Goal: Task Accomplishment & Management: Manage account settings

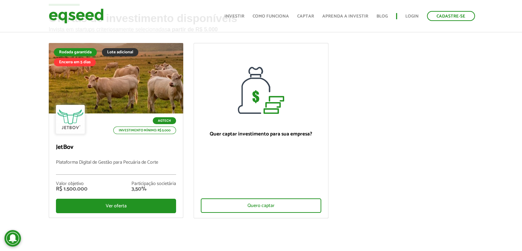
scroll to position [69, 0]
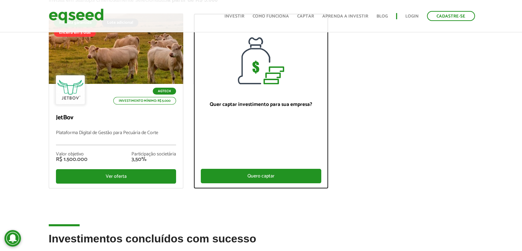
click at [266, 172] on div "Quero captar" at bounding box center [261, 176] width 121 height 14
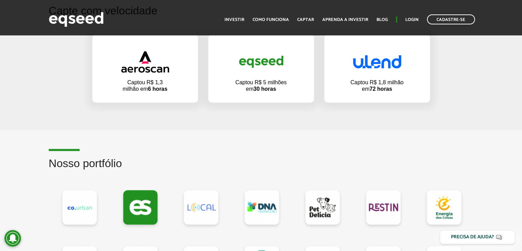
scroll to position [481, 0]
click at [147, 69] on img at bounding box center [145, 62] width 48 height 22
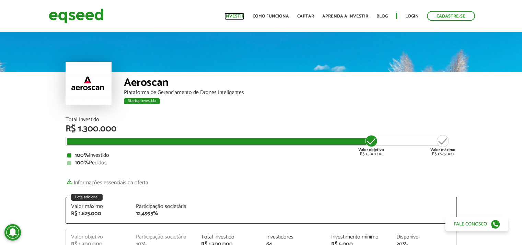
click at [242, 14] on link "Investir" at bounding box center [235, 16] width 20 height 4
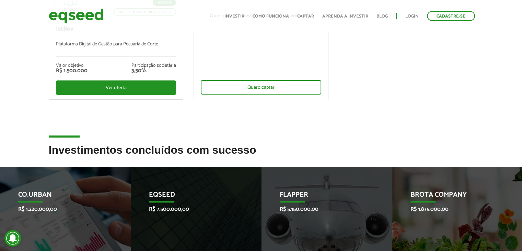
scroll to position [137, 0]
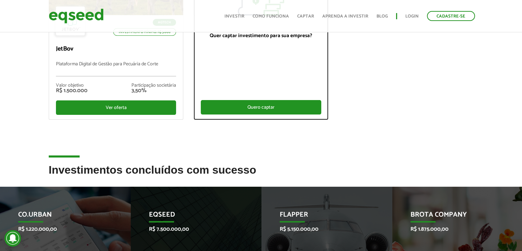
click at [264, 108] on div "Quero captar" at bounding box center [261, 107] width 121 height 14
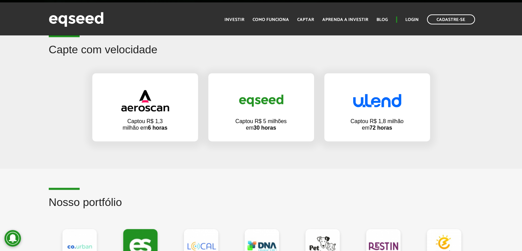
scroll to position [446, 0]
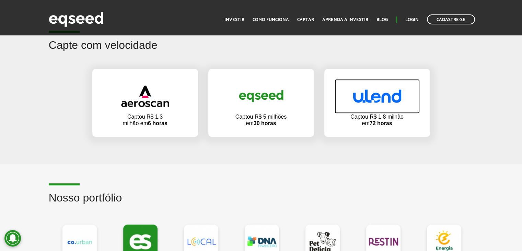
click at [386, 103] on link at bounding box center [377, 96] width 85 height 34
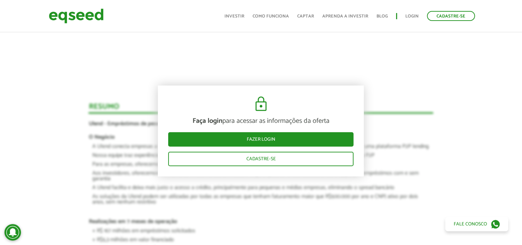
scroll to position [584, 0]
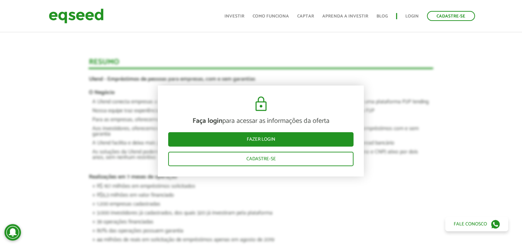
click at [210, 55] on article "Faça login para acessar as informações da oferta Fazer login Cadastre-se Resumo…" at bounding box center [261, 218] width 345 height 528
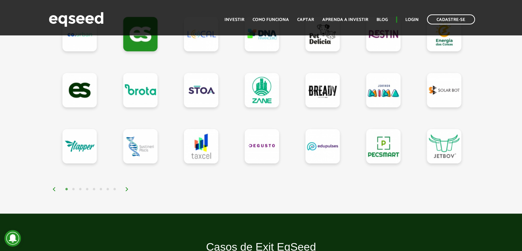
scroll to position [652, 0]
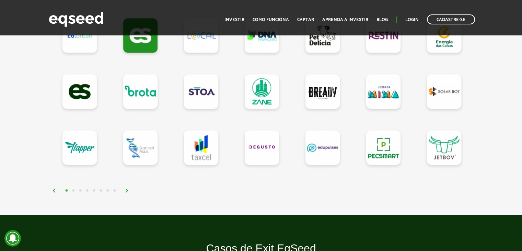
click at [125, 188] on img at bounding box center [127, 190] width 4 height 4
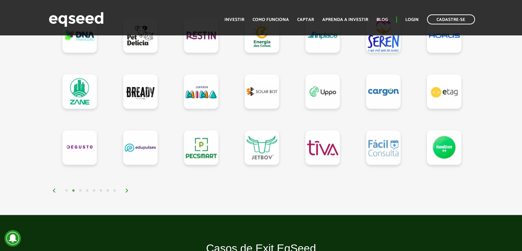
click at [125, 188] on img at bounding box center [127, 190] width 4 height 4
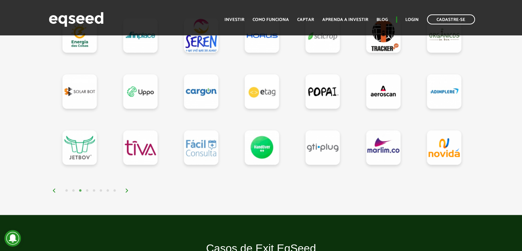
click at [125, 188] on img at bounding box center [127, 190] width 4 height 4
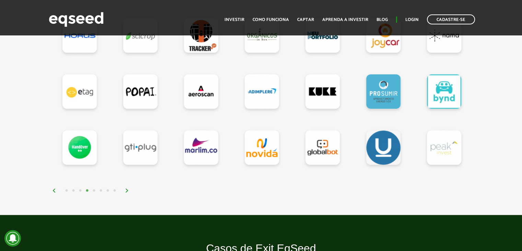
click at [125, 188] on img at bounding box center [127, 190] width 4 height 4
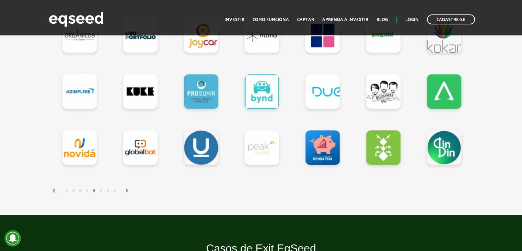
click at [125, 188] on img at bounding box center [127, 190] width 4 height 4
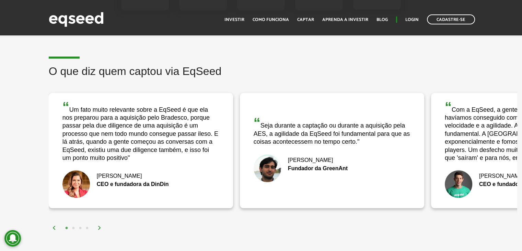
scroll to position [1270, 0]
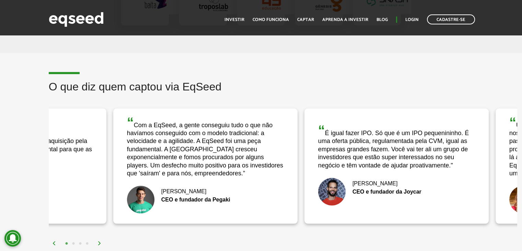
drag, startPoint x: 441, startPoint y: 155, endPoint x: 124, endPoint y: 170, distance: 317.6
click at [124, 170] on div "“ Com a EqSeed, a gente conseguiu tudo o que não havíamos conseguido com o mode…" at bounding box center [205, 165] width 184 height 115
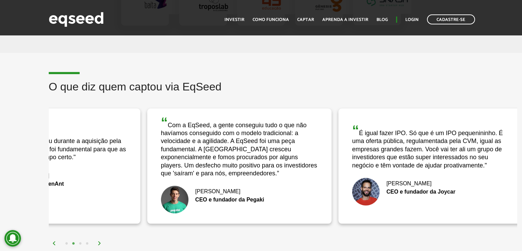
drag, startPoint x: 298, startPoint y: 161, endPoint x: 116, endPoint y: 169, distance: 182.5
click at [161, 168] on div "“ Com a EqSeed, a gente conseguiu tudo o que não havíamos conseguido com o mode…" at bounding box center [239, 146] width 157 height 62
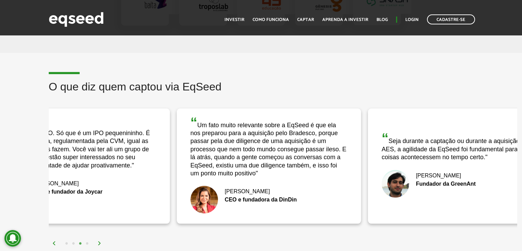
drag, startPoint x: 368, startPoint y: 163, endPoint x: 114, endPoint y: 162, distance: 254.4
click at [114, 162] on div "“ É igual fazer IPO. Só que é um IPO pequenininho. É uma oferta pública, regula…" at bounding box center [77, 146] width 157 height 46
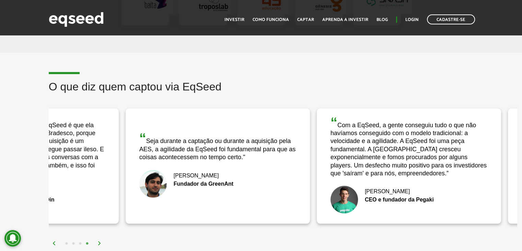
drag, startPoint x: 399, startPoint y: 171, endPoint x: 94, endPoint y: 170, distance: 305.6
click at [94, 170] on div "“ Um fato muito relevante sobre a EqSeed é que ela nos preparou para a aquisiçã…" at bounding box center [26, 146] width 157 height 62
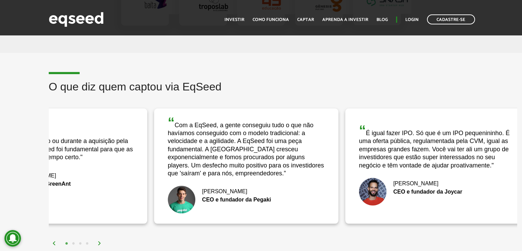
drag, startPoint x: 397, startPoint y: 166, endPoint x: 120, endPoint y: 166, distance: 277.1
click at [120, 166] on div "“ Seja durante a captação ou durante a aquisição pela AES, a agilidade da EqSee…" at bounding box center [55, 165] width 184 height 115
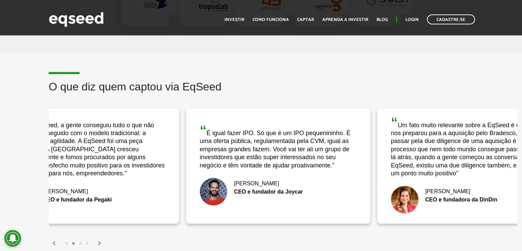
drag, startPoint x: 374, startPoint y: 170, endPoint x: 62, endPoint y: 153, distance: 312.2
click at [78, 153] on div "“ Com a EqSeed, a gente conseguiu tudo o que não havíamos conseguido com o mode…" at bounding box center [87, 146] width 157 height 62
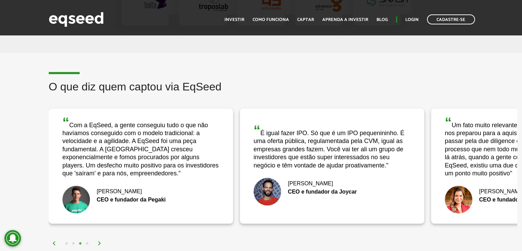
drag, startPoint x: 318, startPoint y: 139, endPoint x: 144, endPoint y: 143, distance: 174.5
click at [254, 143] on div "“ É igual fazer IPO. Só que é um IPO pequenininho. É uma oferta pública, regula…" at bounding box center [332, 146] width 157 height 46
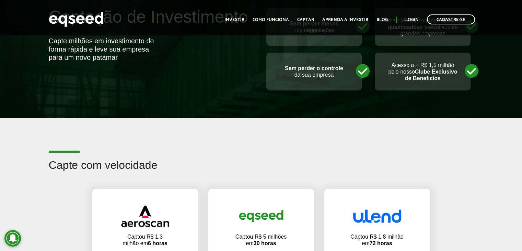
scroll to position [452, 0]
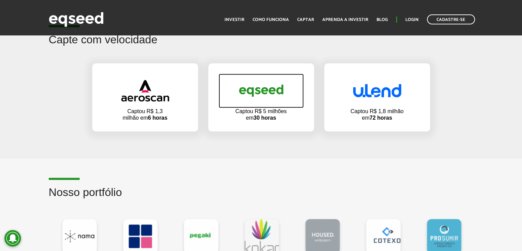
click at [260, 89] on img at bounding box center [261, 90] width 48 height 23
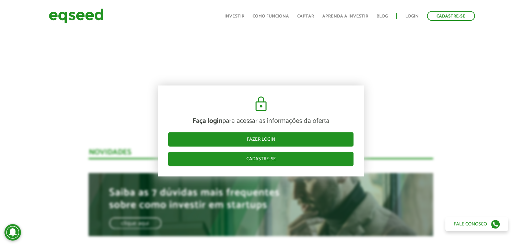
scroll to position [446, 0]
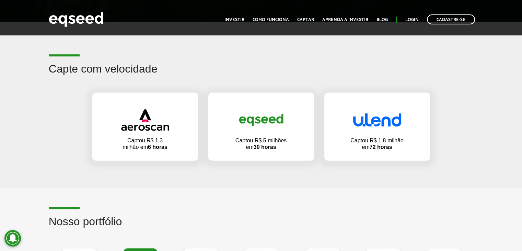
scroll to position [417, 0]
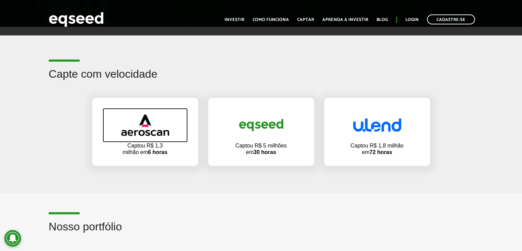
click at [148, 130] on img at bounding box center [145, 125] width 48 height 22
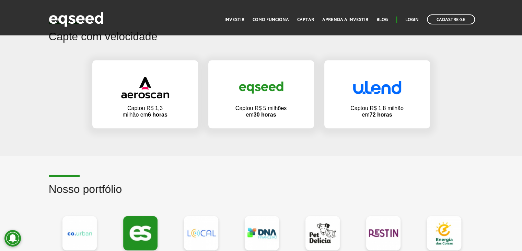
scroll to position [452, 0]
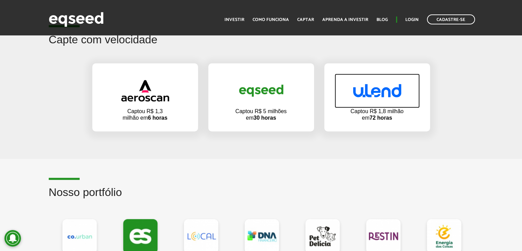
click at [377, 96] on link at bounding box center [377, 90] width 85 height 34
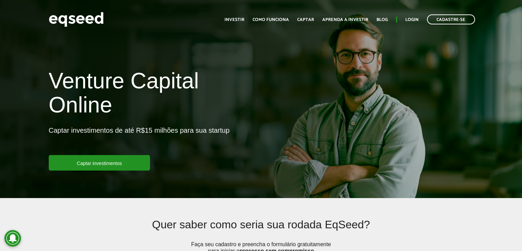
scroll to position [452, 0]
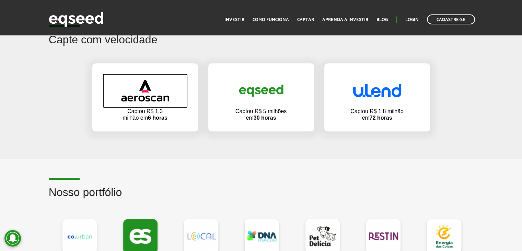
click at [145, 101] on link at bounding box center [145, 90] width 85 height 34
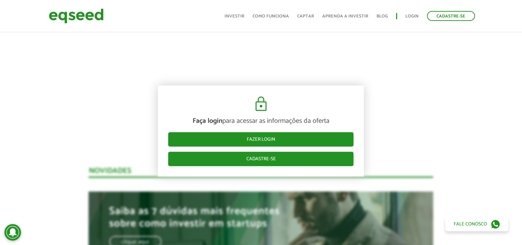
scroll to position [515, 0]
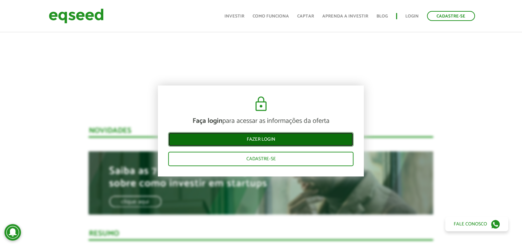
click at [263, 138] on link "Fazer login" at bounding box center [260, 140] width 185 height 14
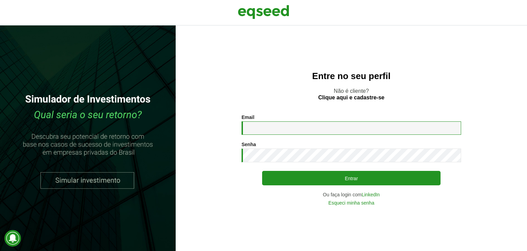
click at [296, 127] on input "Email *" at bounding box center [352, 127] width 220 height 13
type input "**********"
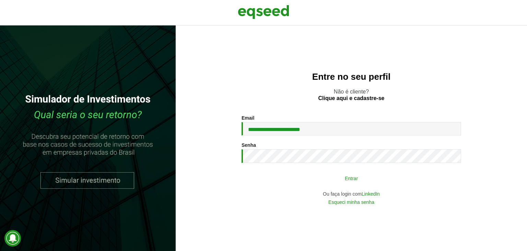
click at [359, 177] on button "Entrar" at bounding box center [351, 177] width 179 height 13
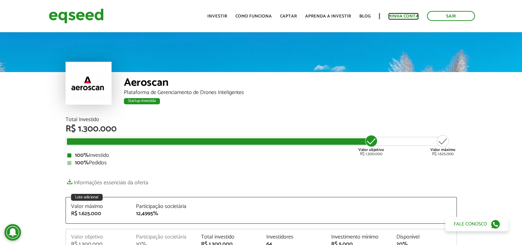
drag, startPoint x: 389, startPoint y: 21, endPoint x: 397, endPoint y: 14, distance: 10.8
click at [397, 14] on link "Minha conta" at bounding box center [403, 16] width 31 height 4
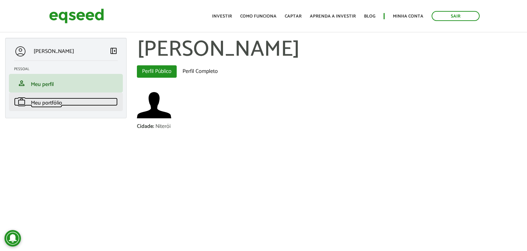
click at [44, 102] on span "Meu portfólio" at bounding box center [46, 102] width 31 height 9
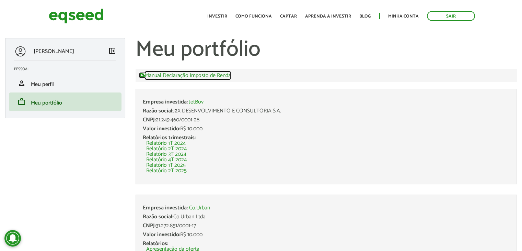
click at [200, 76] on link "Manual Declaração Imposto de Renda" at bounding box center [185, 75] width 92 height 6
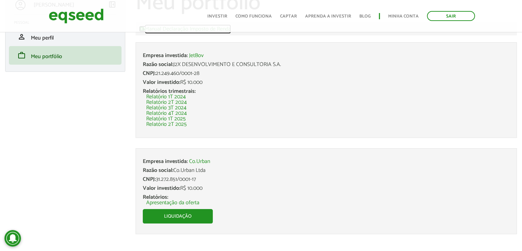
scroll to position [53, 0]
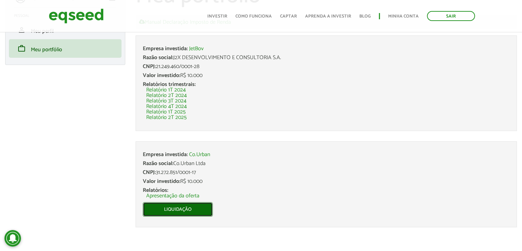
click at [180, 207] on link "Liquidação" at bounding box center [178, 209] width 70 height 14
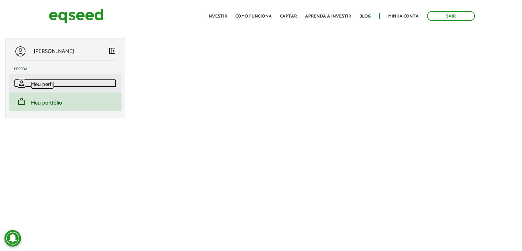
click at [37, 84] on span "Meu perfil" at bounding box center [42, 84] width 23 height 9
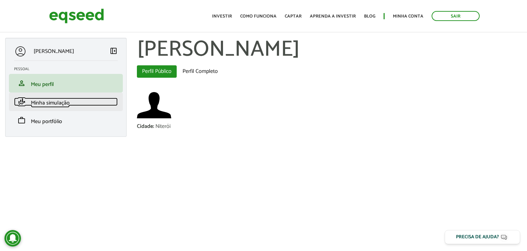
click at [43, 102] on span "Minha simulação" at bounding box center [50, 102] width 39 height 9
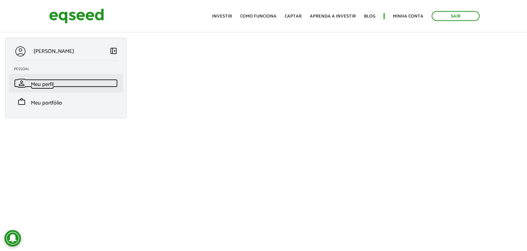
click at [47, 86] on span "Meu perfil" at bounding box center [42, 84] width 23 height 9
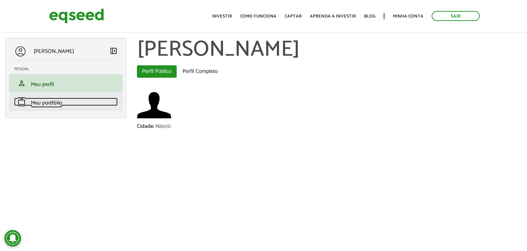
click at [43, 103] on span "Meu portfólio" at bounding box center [46, 102] width 31 height 9
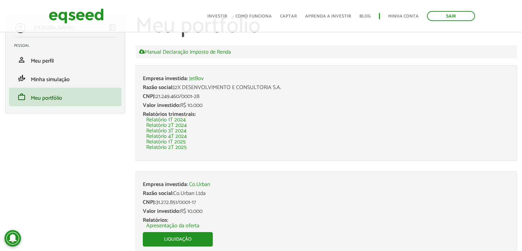
scroll to position [53, 0]
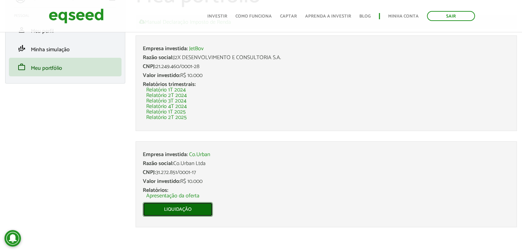
click at [176, 209] on link "Liquidação" at bounding box center [178, 209] width 70 height 14
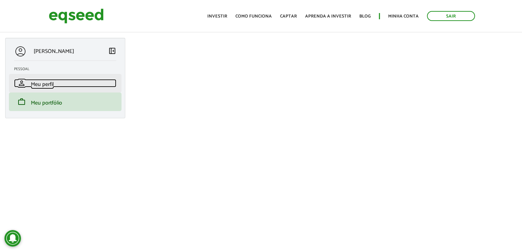
click at [44, 83] on span "Meu perfil" at bounding box center [42, 84] width 23 height 9
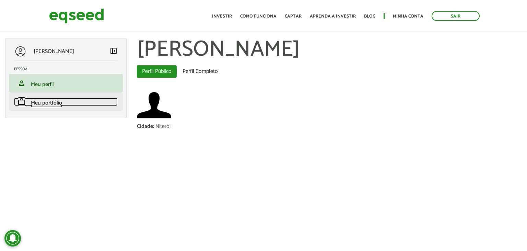
click at [52, 102] on span "Meu portfólio" at bounding box center [46, 102] width 31 height 9
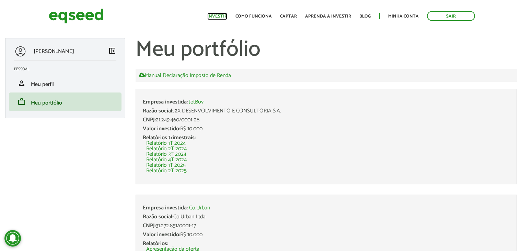
click at [222, 15] on link "Investir" at bounding box center [217, 16] width 20 height 4
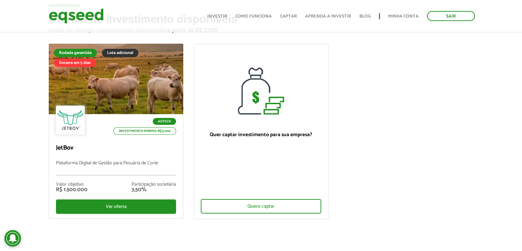
scroll to position [34, 0]
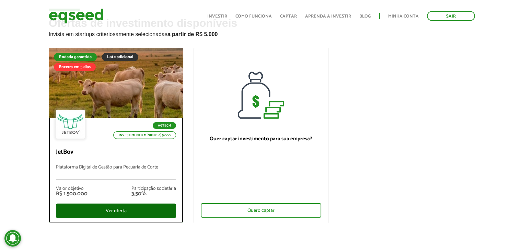
click at [124, 208] on div "Ver oferta" at bounding box center [116, 210] width 121 height 14
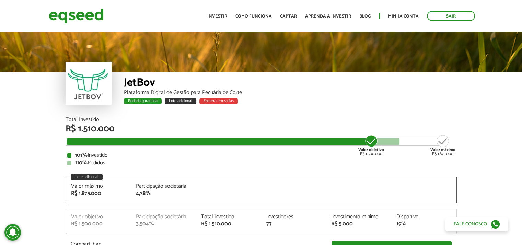
click at [222, 12] on ul "Início Investir Como funciona Captar Aprenda a investir Blog Minha conta Sair" at bounding box center [341, 16] width 275 height 10
click at [222, 14] on link "Investir" at bounding box center [217, 16] width 20 height 4
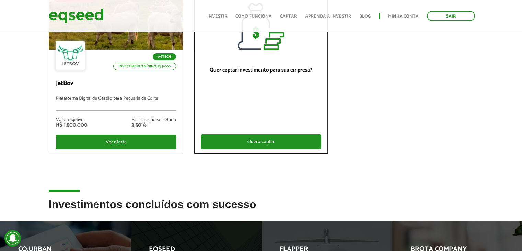
click at [262, 140] on div "Quero captar" at bounding box center [261, 141] width 121 height 14
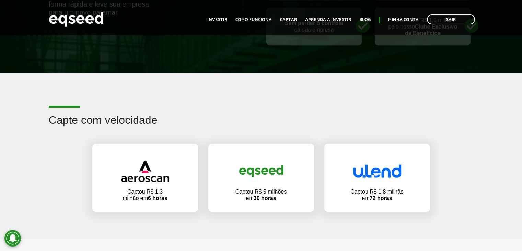
scroll to position [446, 0]
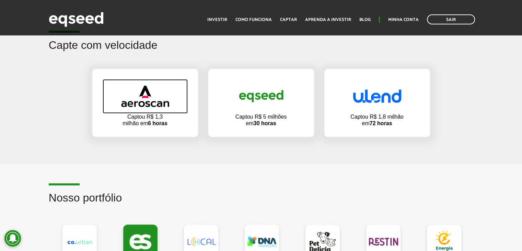
click at [159, 108] on link at bounding box center [145, 96] width 85 height 34
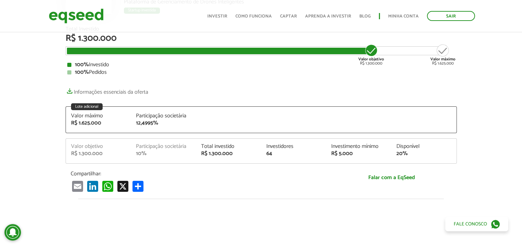
scroll to position [103, 0]
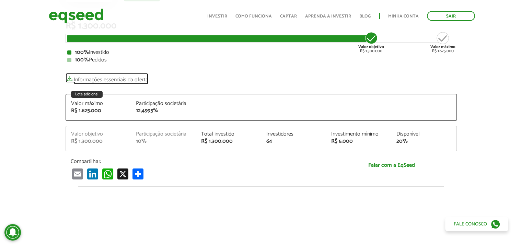
click at [84, 77] on link "Informações essenciais da oferta" at bounding box center [107, 78] width 83 height 10
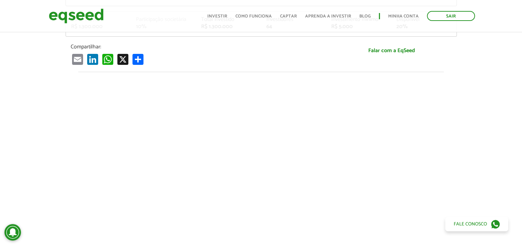
scroll to position [206, 0]
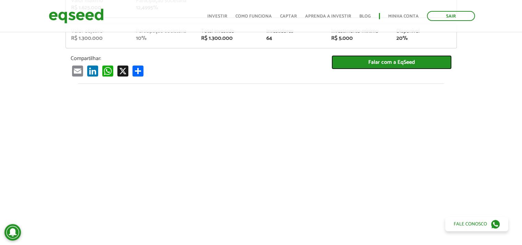
click at [385, 60] on link "Falar com a EqSeed" at bounding box center [392, 62] width 120 height 14
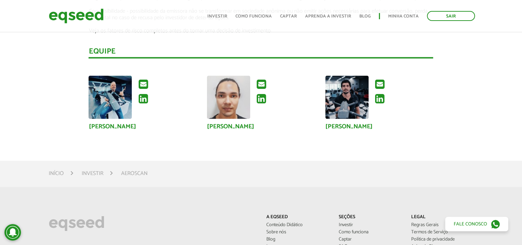
scroll to position [961, 0]
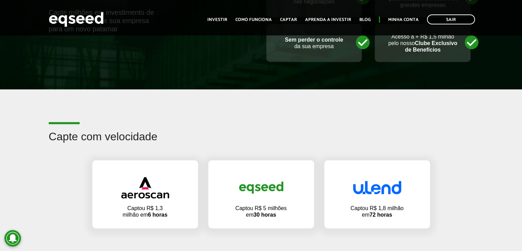
scroll to position [446, 0]
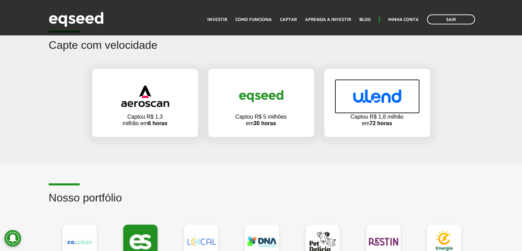
click at [363, 106] on link at bounding box center [377, 96] width 85 height 34
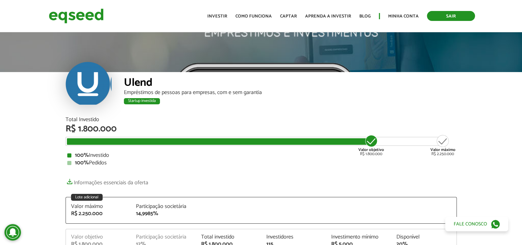
click at [448, 15] on link "Sair" at bounding box center [451, 16] width 48 height 10
